Goal: Navigation & Orientation: Understand site structure

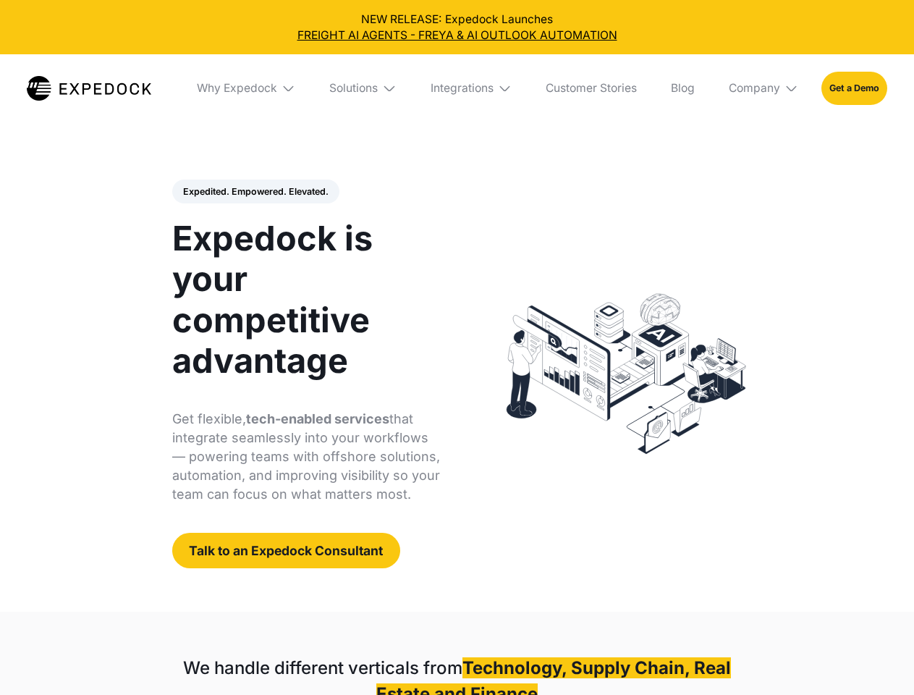
select select
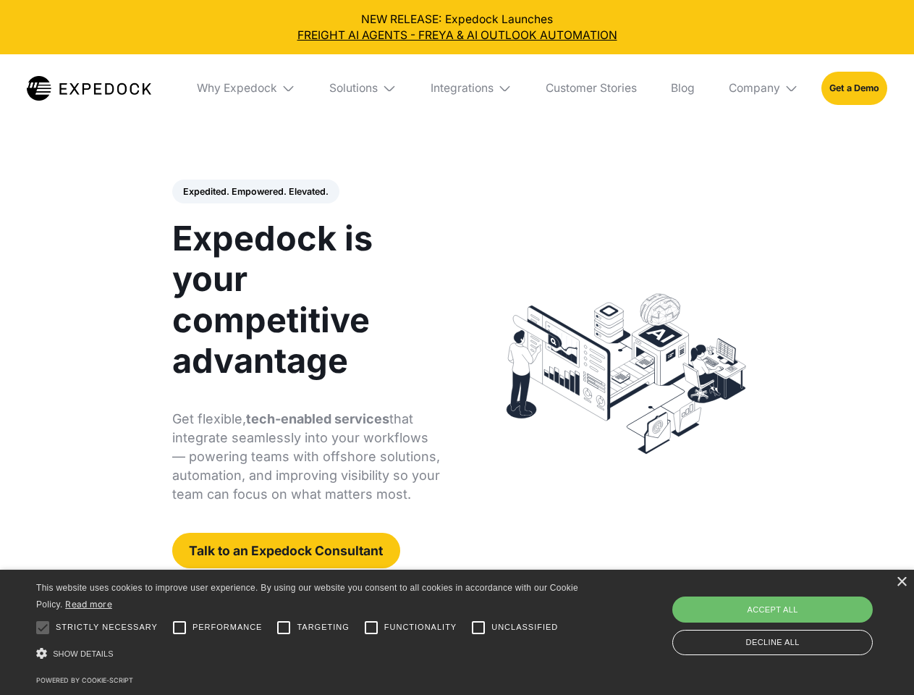
click at [457, 88] on div "Integrations" at bounding box center [461, 88] width 63 height 14
click at [247, 88] on div "Why Expedock" at bounding box center [224, 88] width 80 height 14
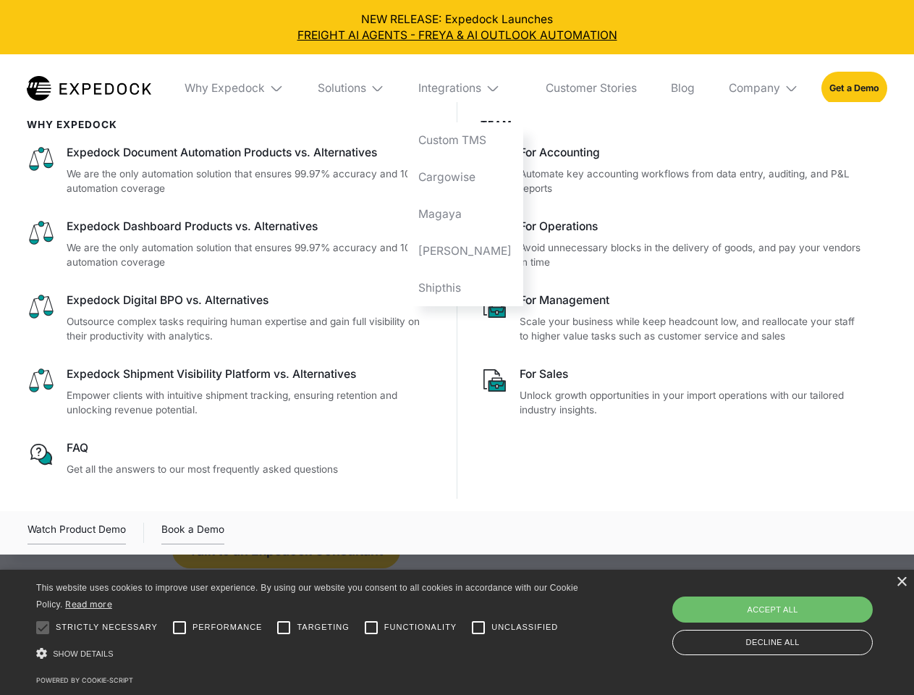
click at [364, 88] on div "Solutions" at bounding box center [342, 88] width 48 height 14
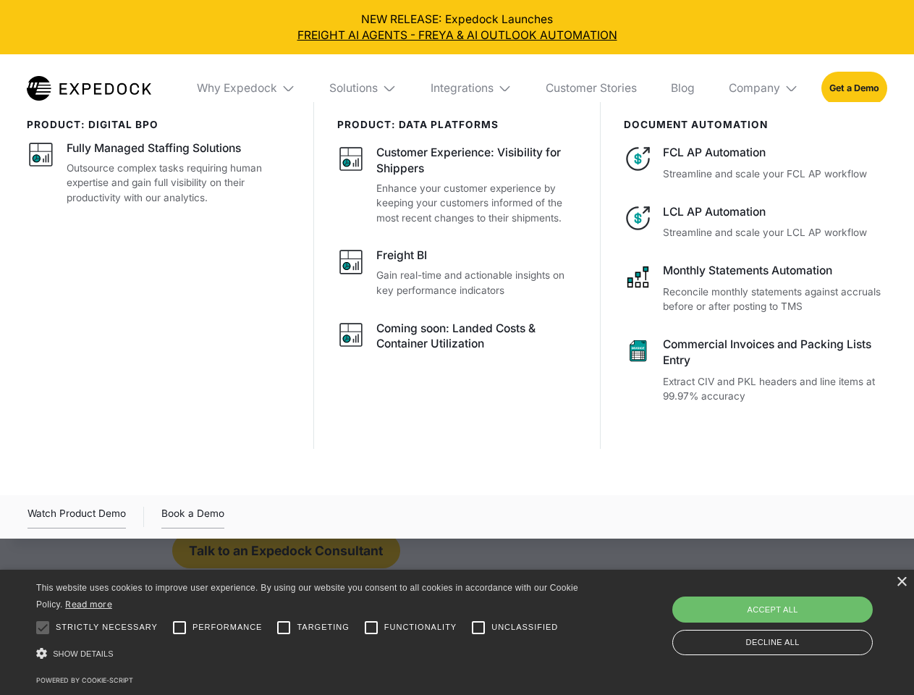
click at [472, 88] on div "Integrations" at bounding box center [461, 88] width 63 height 14
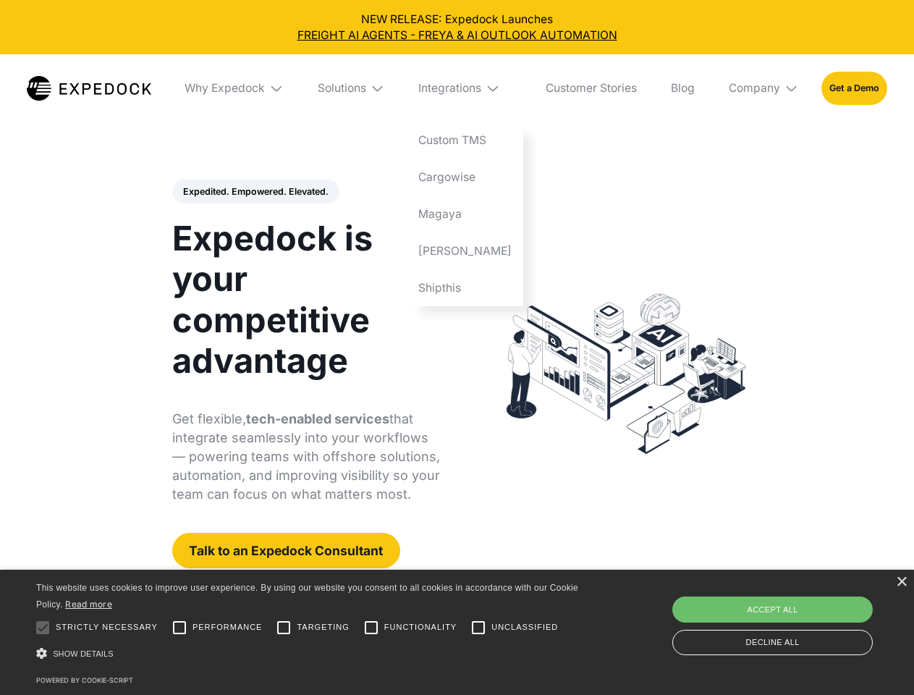
click at [764, 88] on div "Company" at bounding box center [754, 88] width 51 height 14
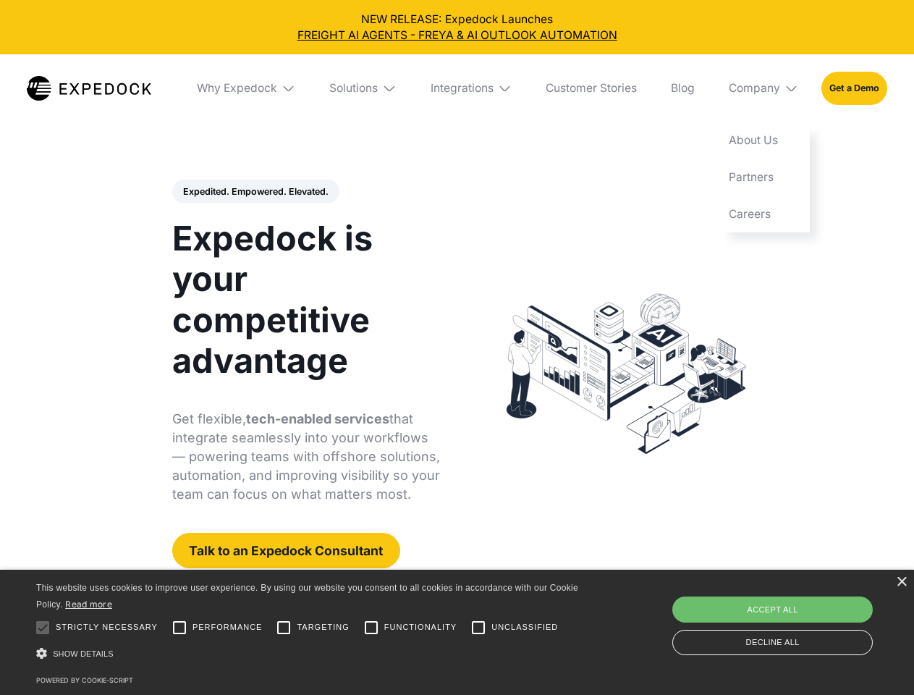
click at [255, 192] on div "Expedited. Empowered. Elevated. Automate Freight Document Extraction at 99.97% …" at bounding box center [306, 373] width 268 height 389
click at [43, 627] on div at bounding box center [42, 627] width 29 height 29
click at [179, 627] on input "Performance" at bounding box center [179, 627] width 29 height 29
checkbox input "true"
click at [284, 627] on input "Targeting" at bounding box center [283, 627] width 29 height 29
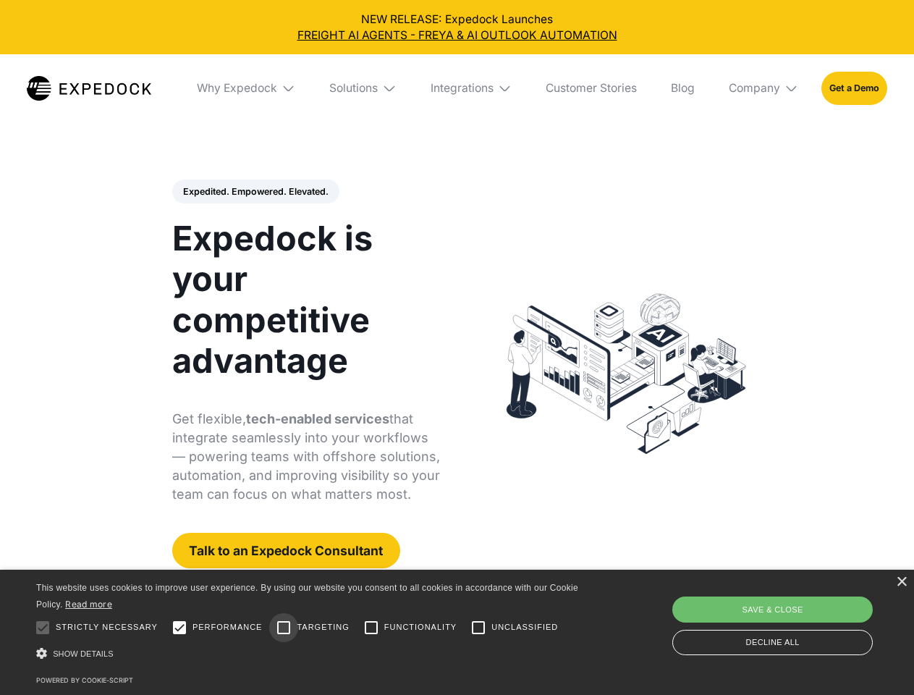
checkbox input "true"
click at [371, 627] on input "Functionality" at bounding box center [371, 627] width 29 height 29
checkbox input "true"
